Goal: Task Accomplishment & Management: Use online tool/utility

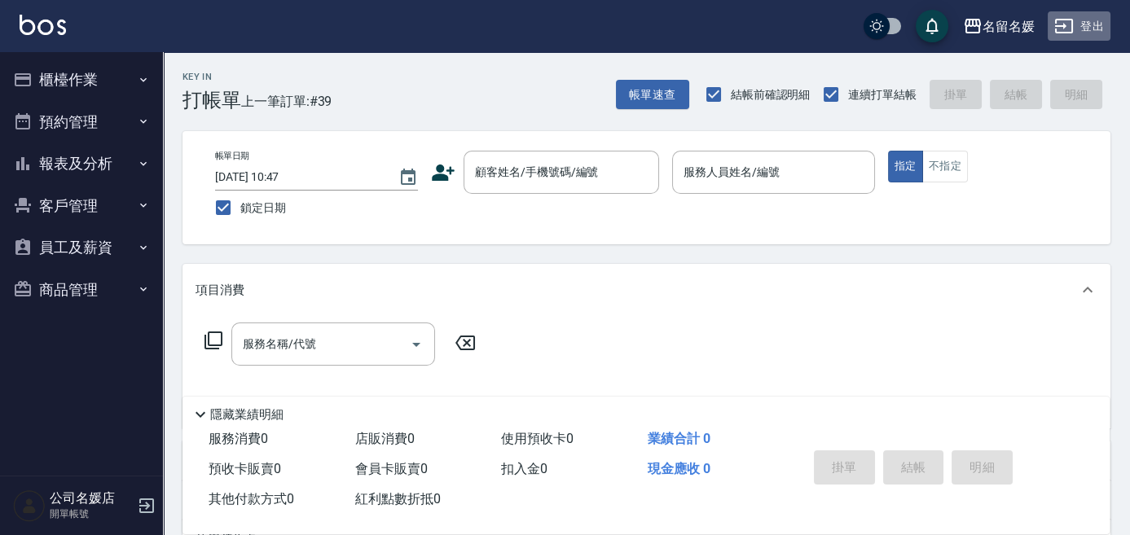
click at [1085, 20] on button "登出" at bounding box center [1079, 26] width 63 height 30
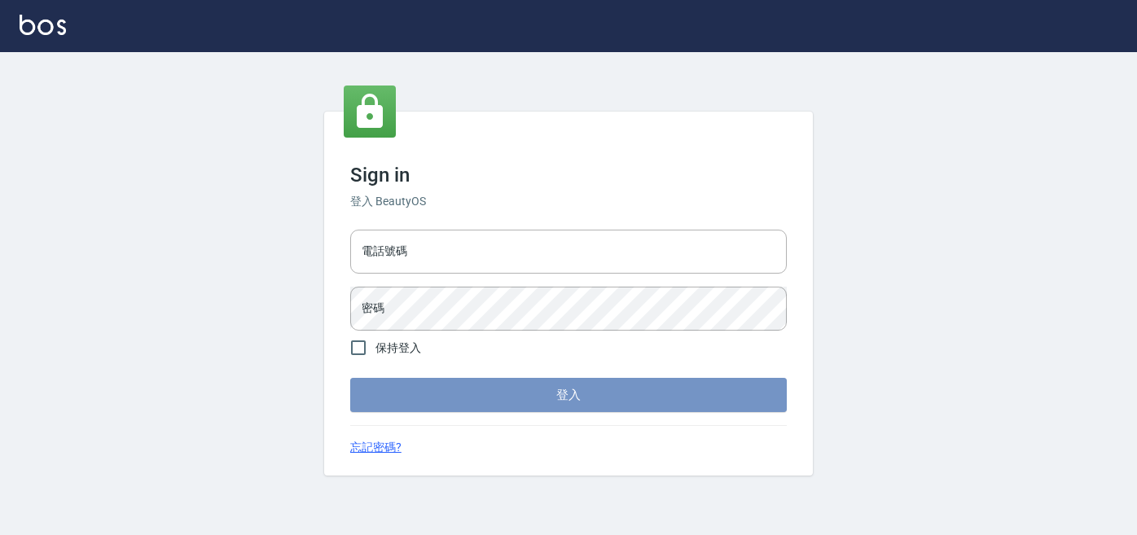
click at [560, 396] on button "登入" at bounding box center [568, 395] width 437 height 34
type input "0227605235"
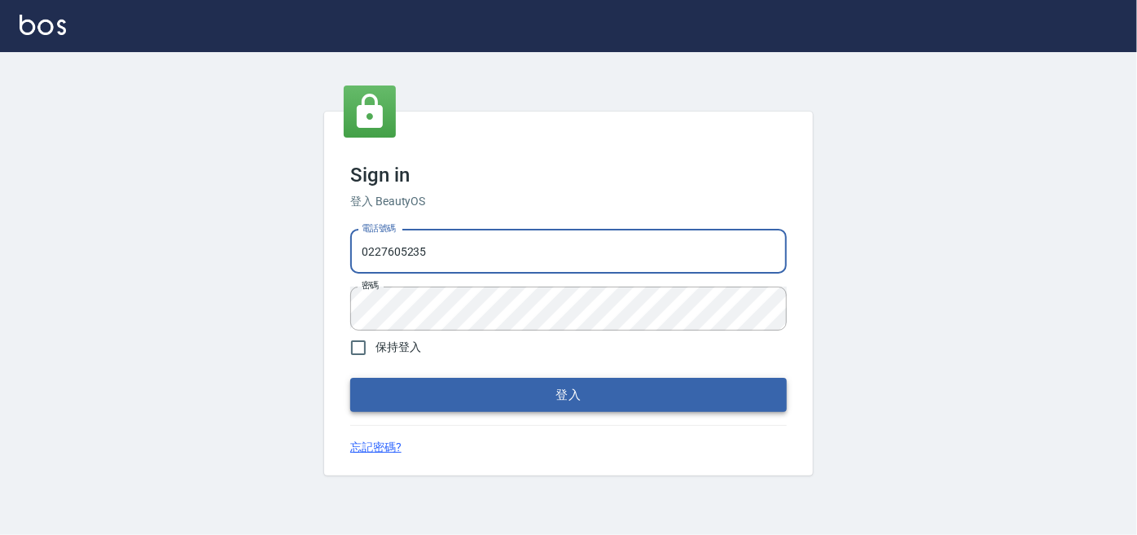
click at [669, 390] on button "登入" at bounding box center [568, 395] width 437 height 34
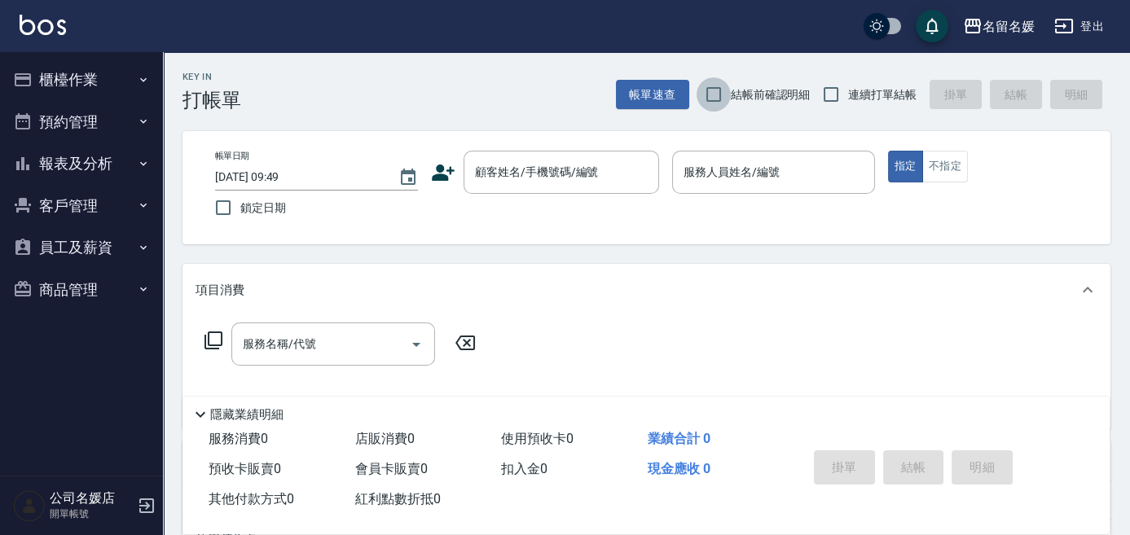
click at [712, 92] on input "結帳前確認明細" at bounding box center [714, 94] width 34 height 34
checkbox input "true"
click at [826, 94] on input "連續打單結帳" at bounding box center [831, 94] width 34 height 34
checkbox input "true"
click at [218, 204] on input "鎖定日期" at bounding box center [223, 208] width 34 height 34
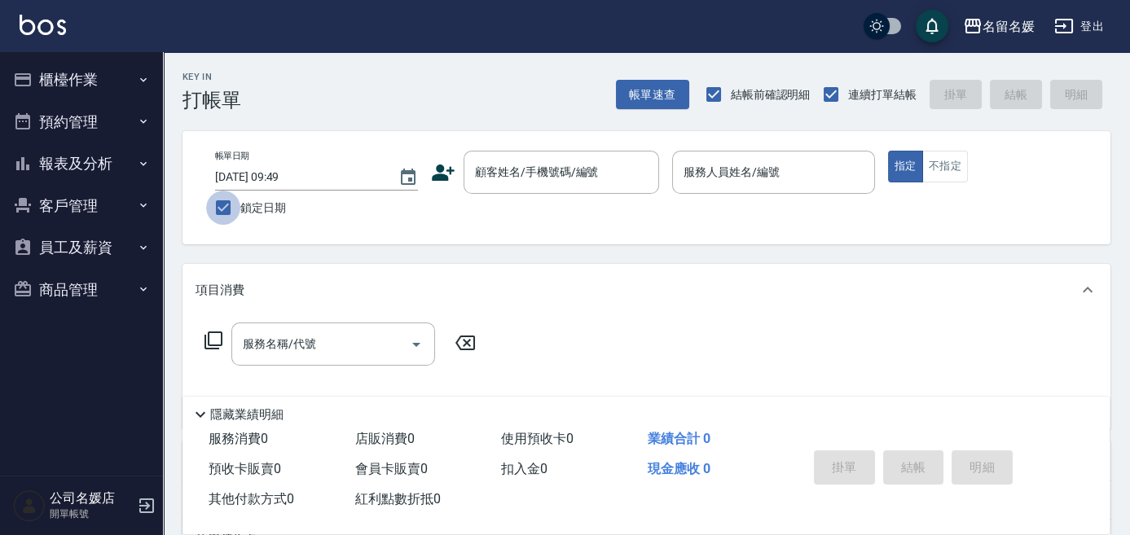
click at [221, 205] on input "鎖定日期" at bounding box center [223, 208] width 34 height 34
checkbox input "false"
type input "[DATE] 10:03"
click at [487, 188] on div "顧客姓名/手機號碼/編號" at bounding box center [562, 172] width 196 height 43
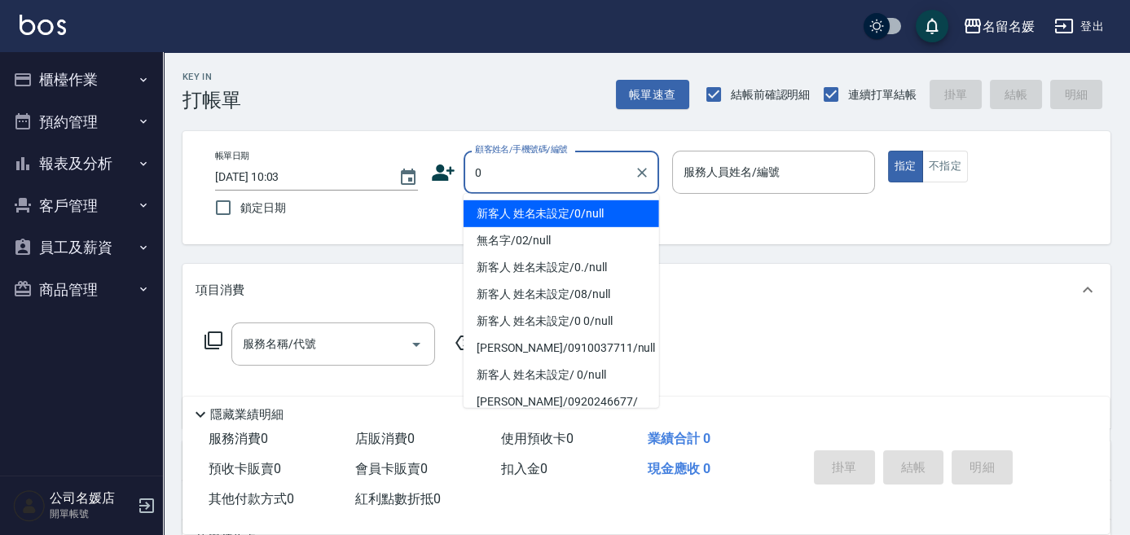
type input "新客人 姓名未設定/0/null"
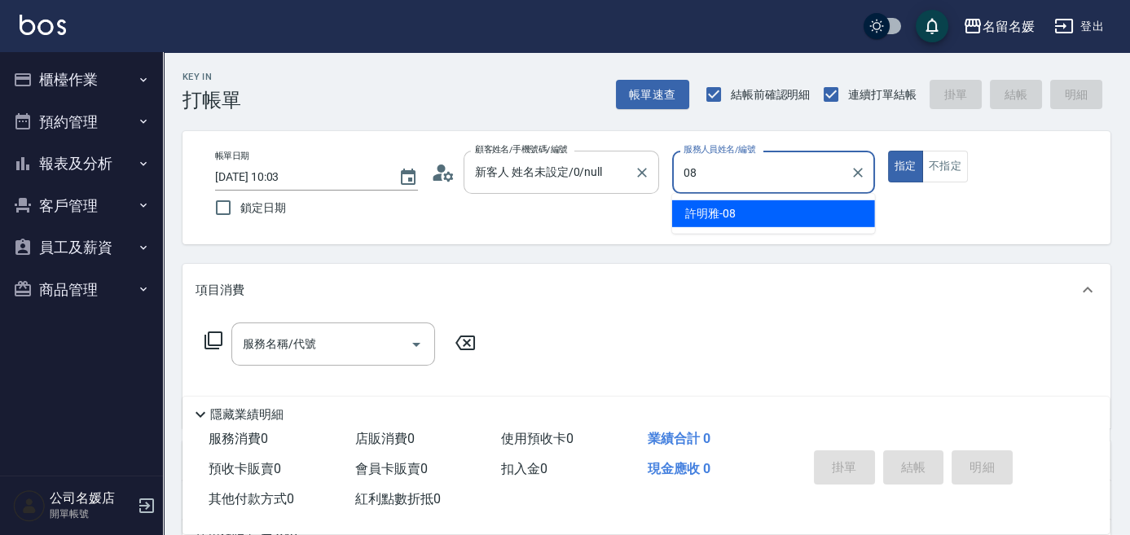
type input "08"
type button "true"
type input "許明雅-08"
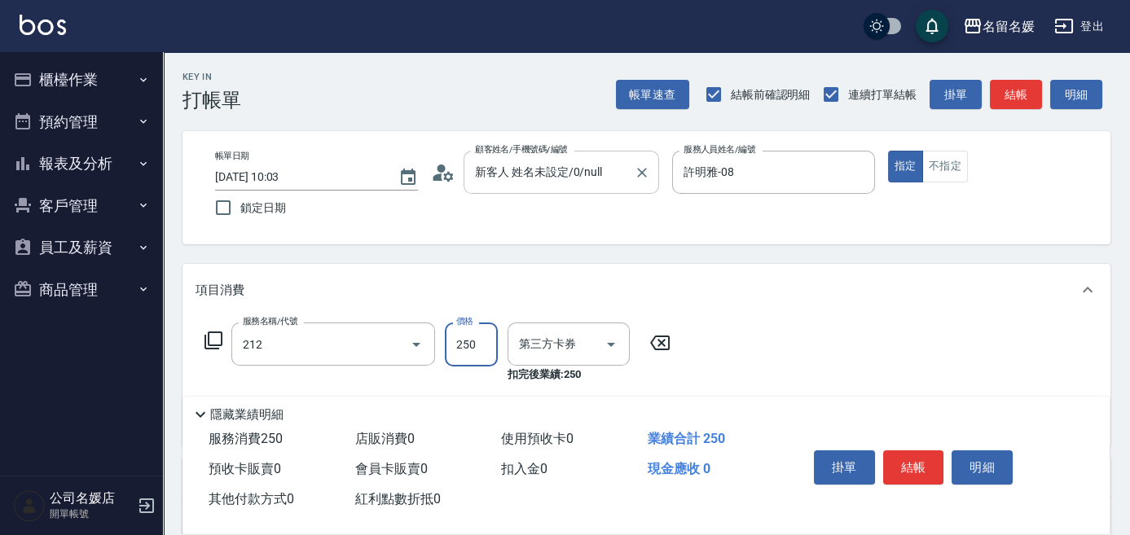
type input "洗髮券-(卡)250(212)"
type input "舊有卡券"
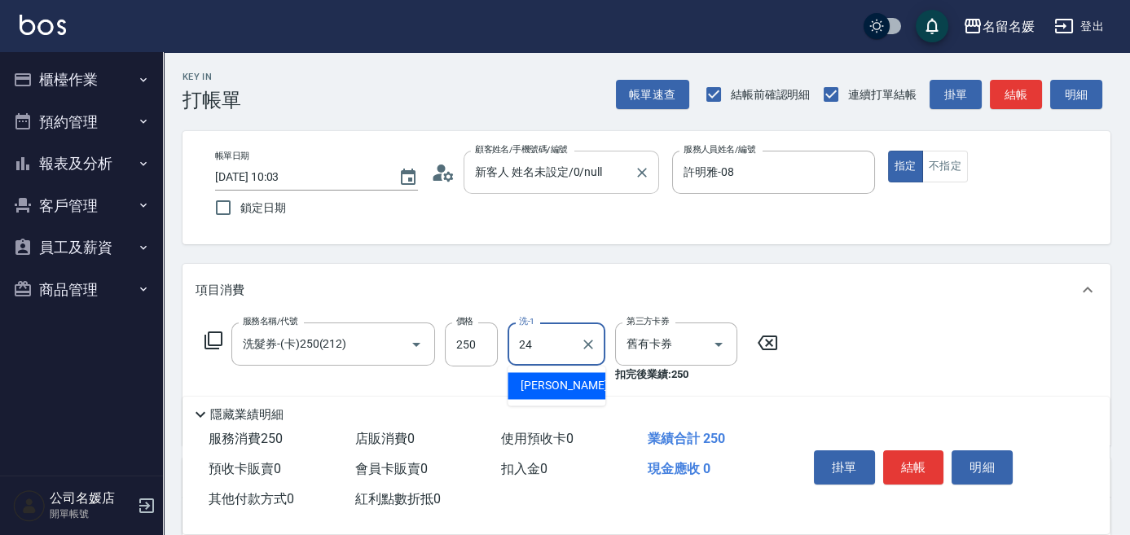
type input "[PERSON_NAME]-24"
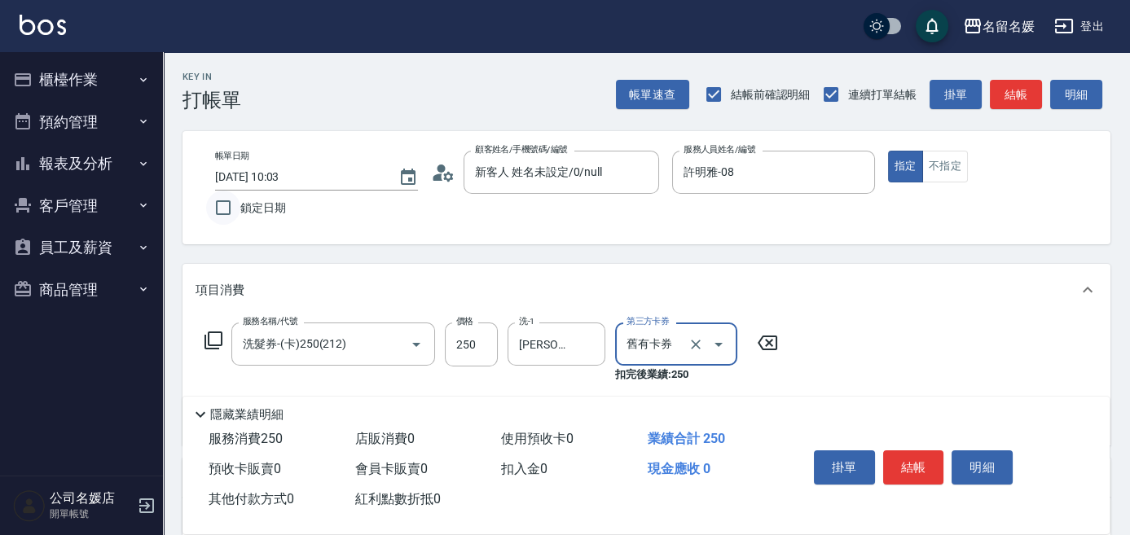
click at [240, 202] on input "鎖定日期" at bounding box center [223, 208] width 34 height 34
checkbox input "true"
